Goal: Transaction & Acquisition: Purchase product/service

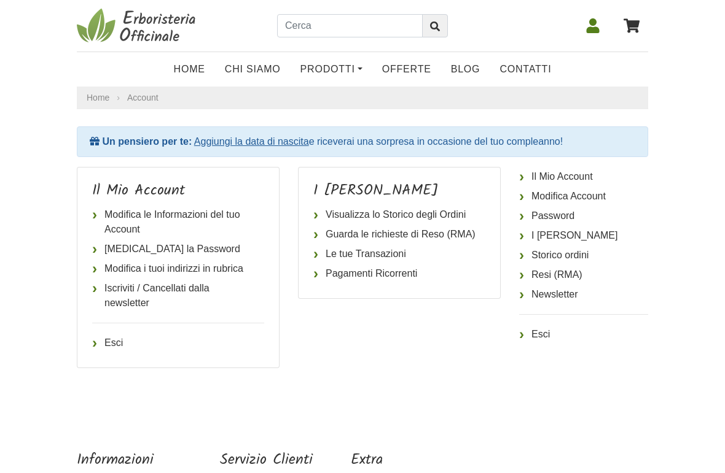
click at [587, 30] on icon at bounding box center [592, 25] width 13 height 15
click at [340, 21] on input "text" at bounding box center [350, 25] width 146 height 23
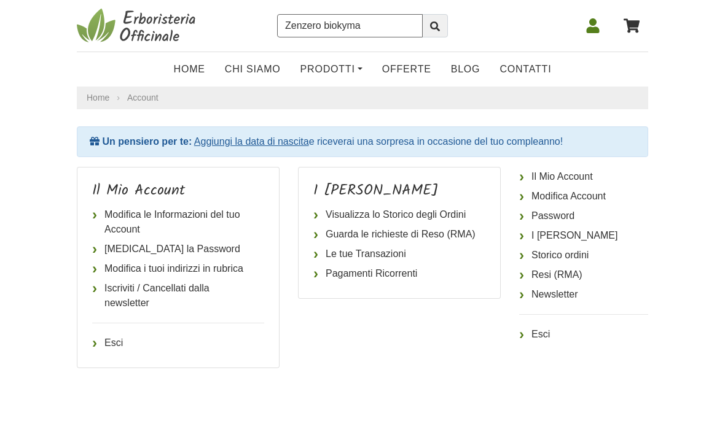
type input "Zenzero biokyma"
click at [434, 29] on icon "submit" at bounding box center [435, 26] width 10 height 10
